Goal: Task Accomplishment & Management: Use online tool/utility

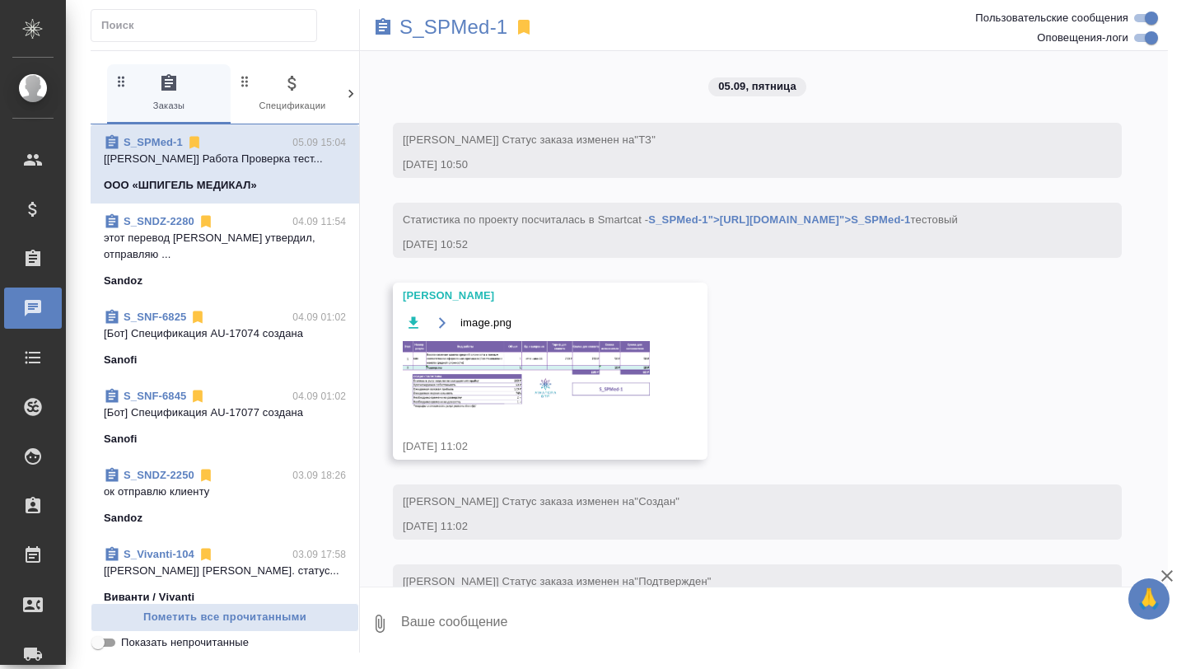
scroll to position [7610, 0]
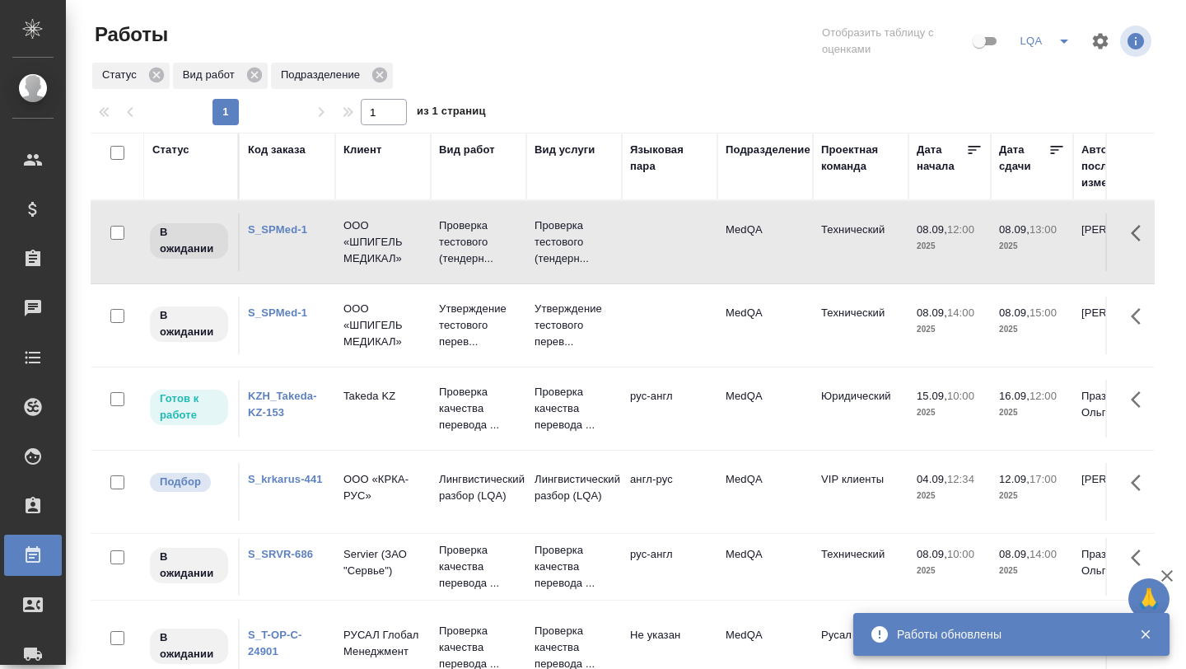
scroll to position [28, 181]
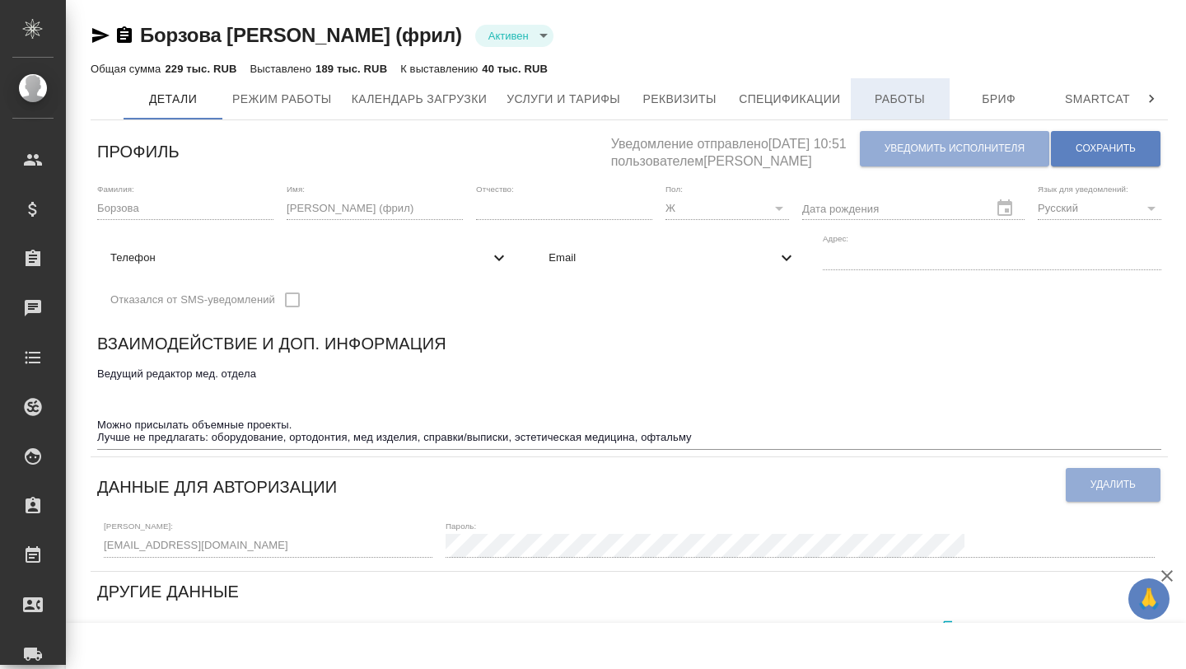
click at [900, 101] on span "Работы" at bounding box center [900, 99] width 79 height 21
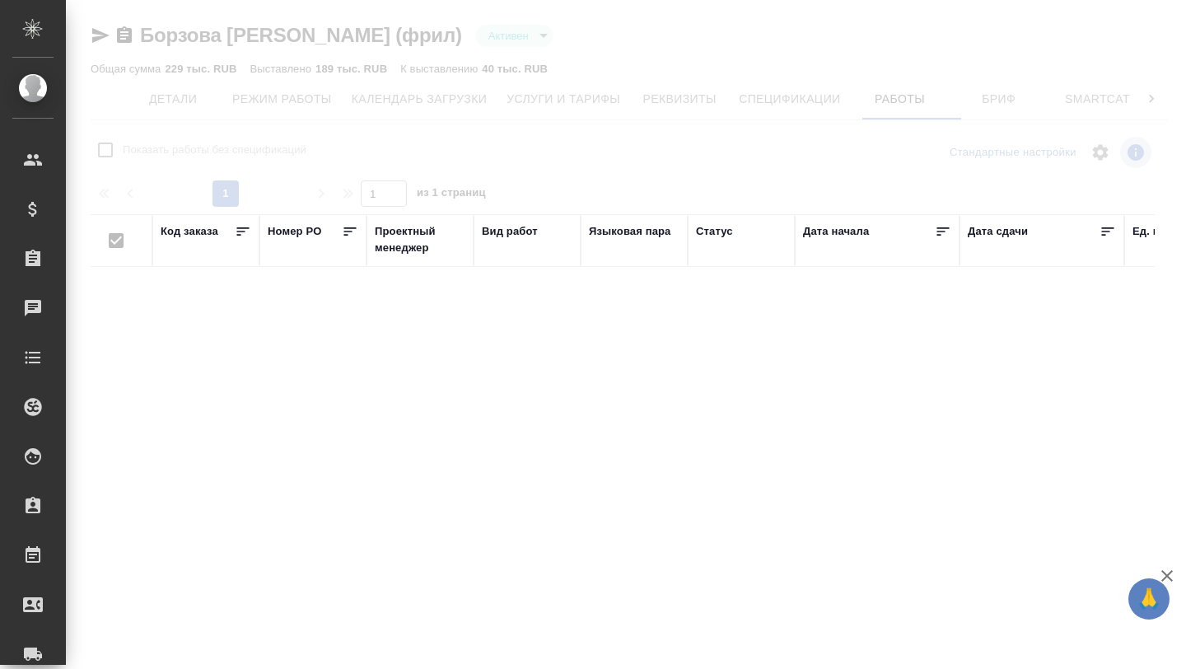
checkbox input "false"
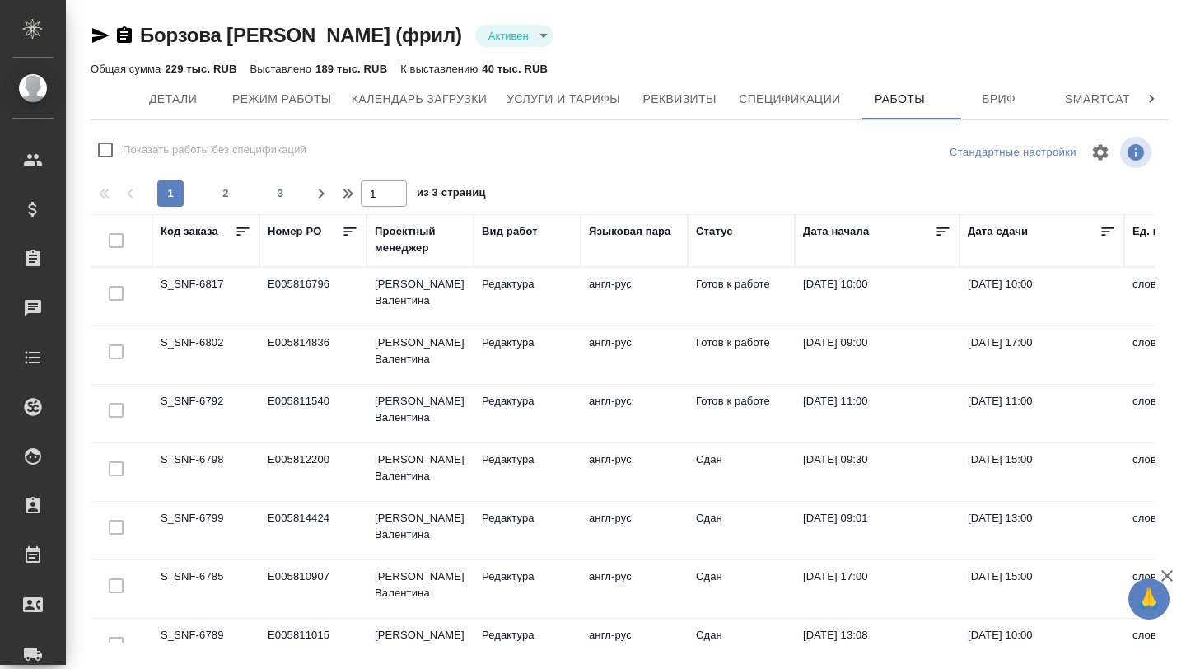
click at [206, 404] on td "S_SNF-6792" at bounding box center [205, 414] width 107 height 58
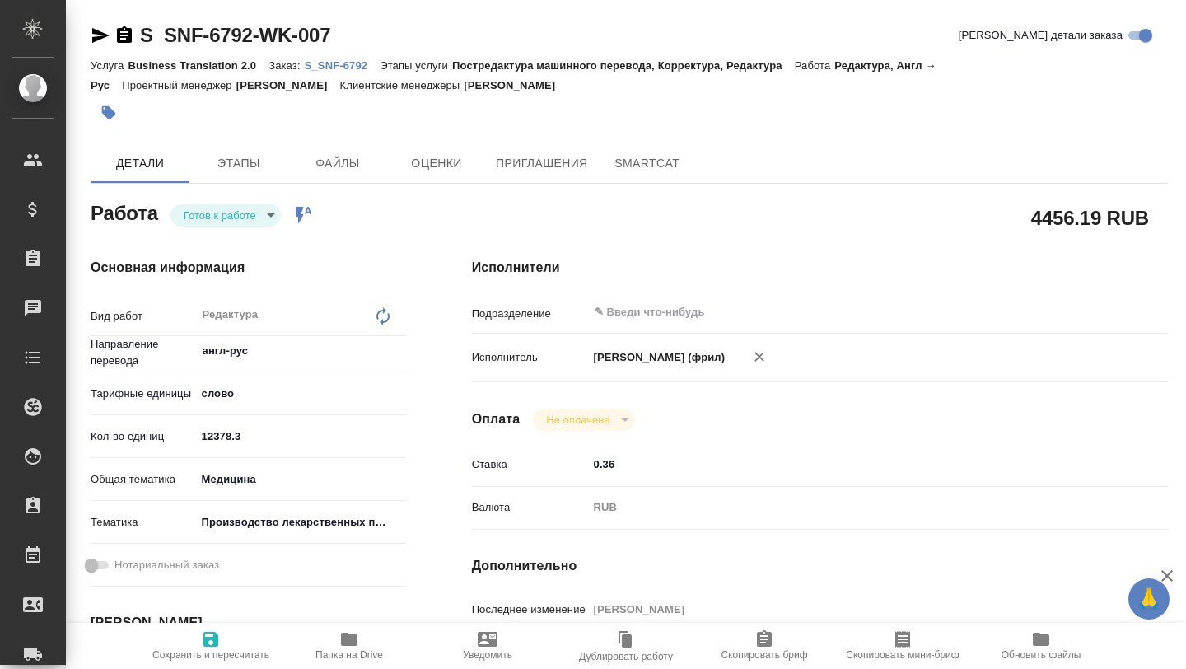
type textarea "x"
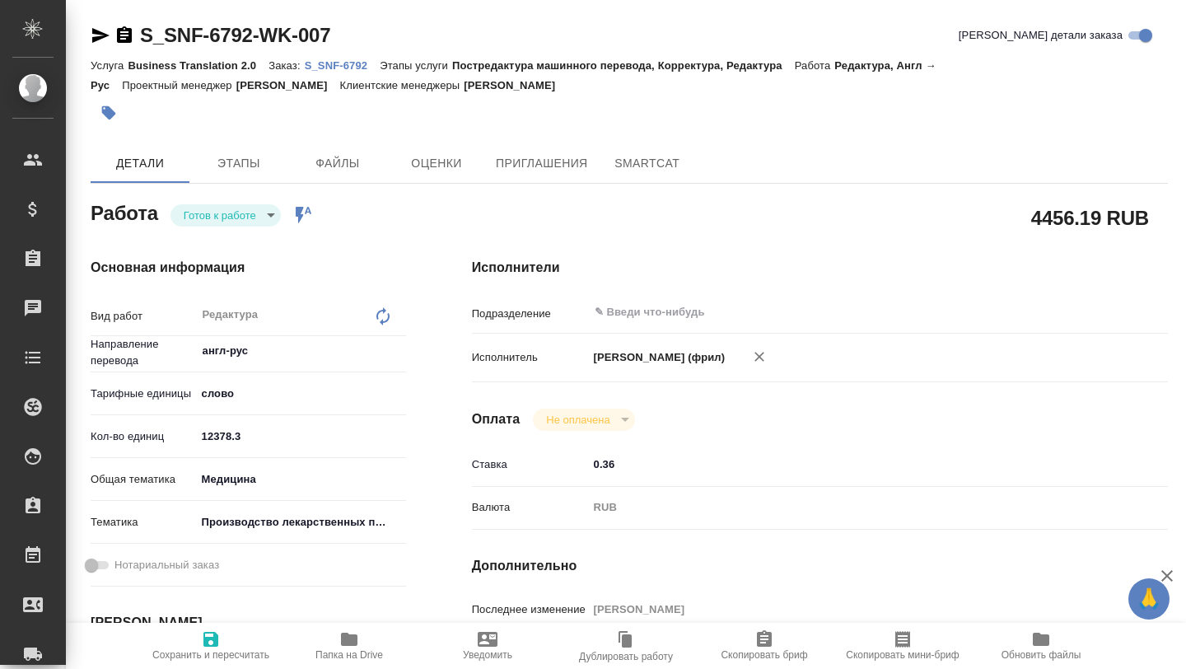
type textarea "x"
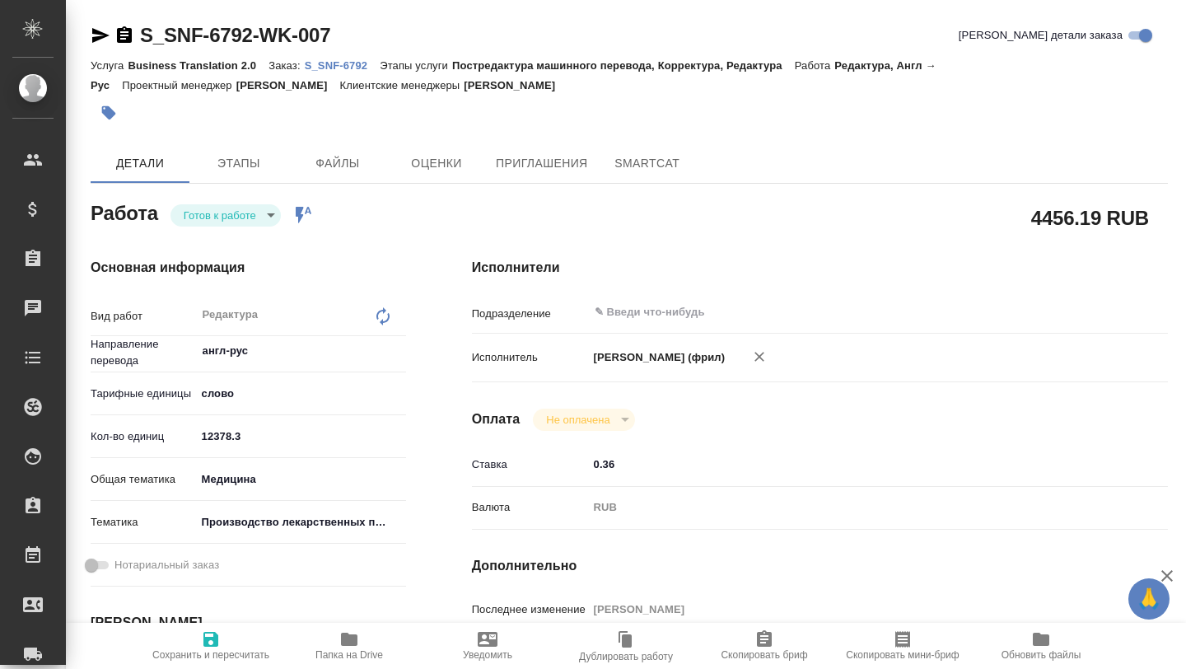
type textarea "x"
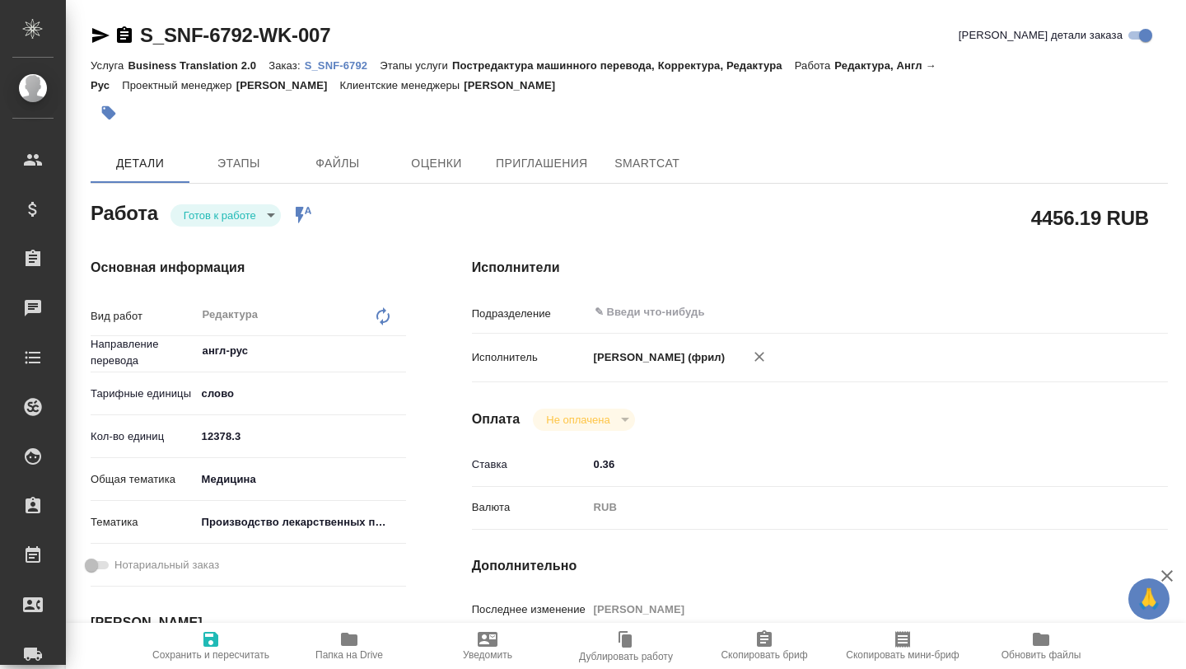
click at [348, 639] on icon "button" at bounding box center [349, 639] width 16 height 13
type textarea "x"
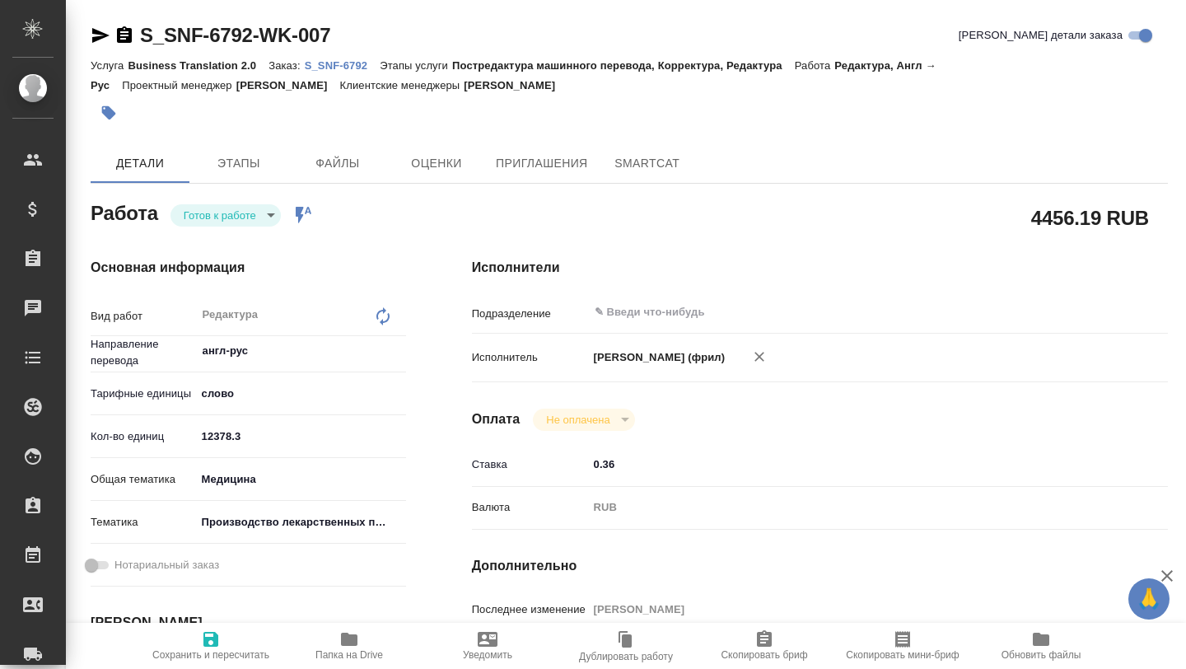
type textarea "x"
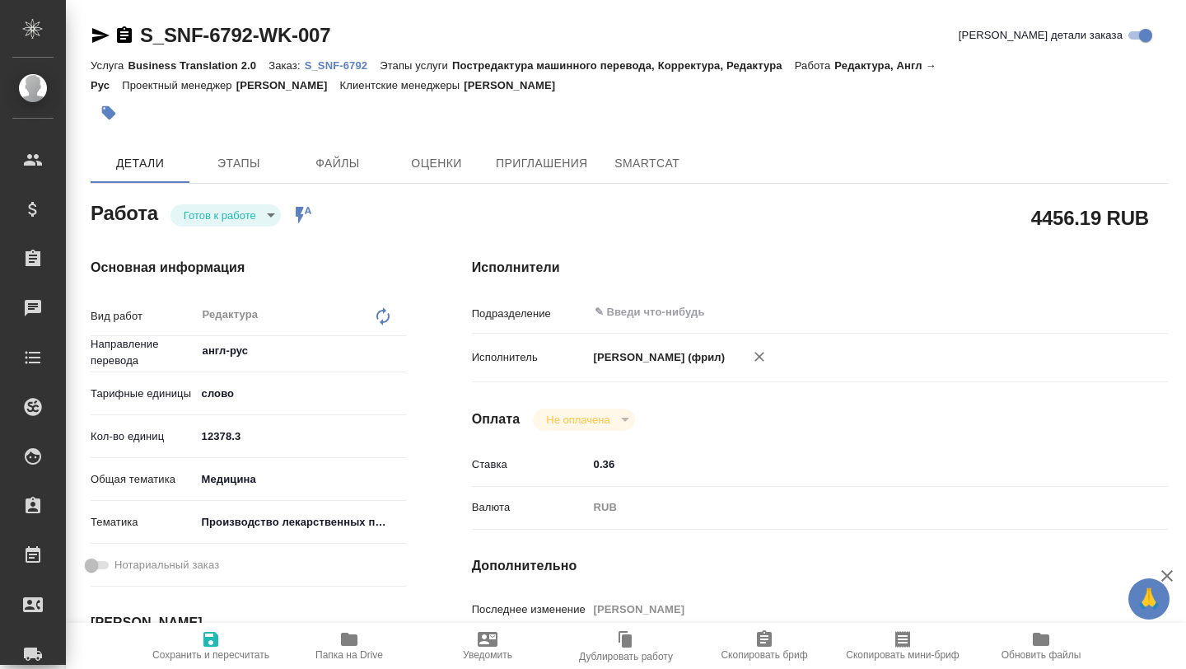
type textarea "x"
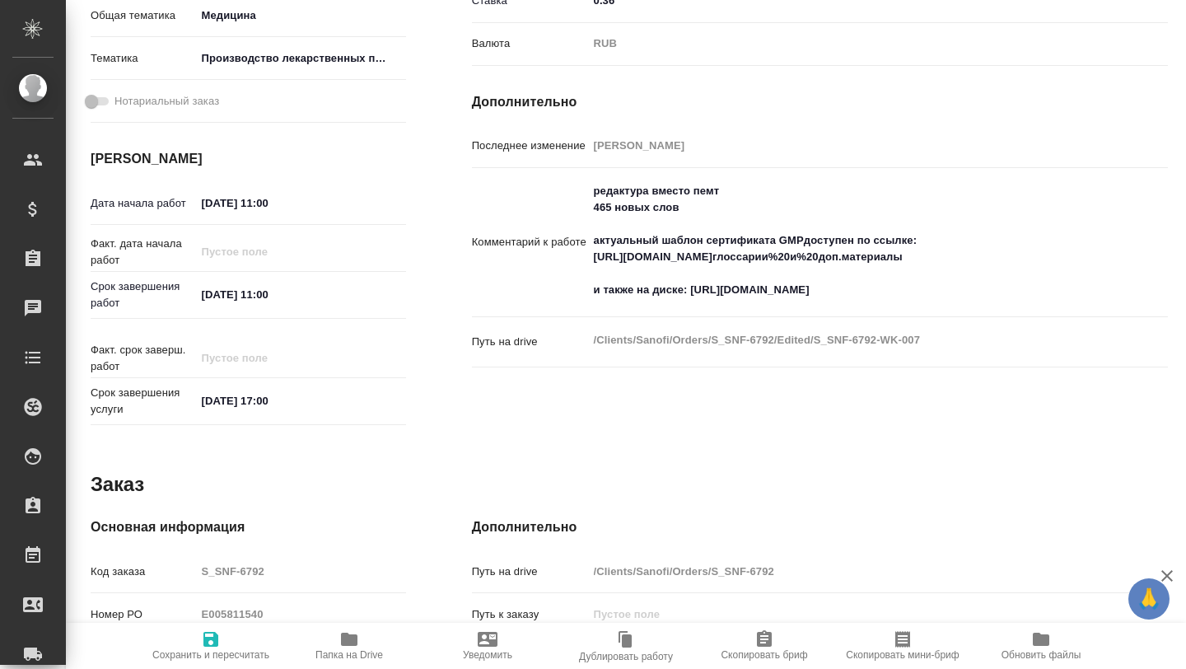
scroll to position [473, 0]
